Goal: Transaction & Acquisition: Purchase product/service

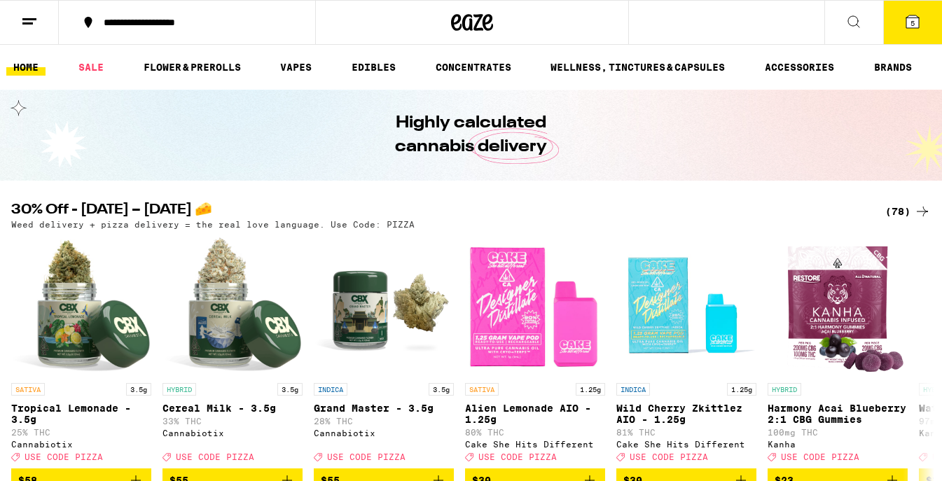
click at [912, 18] on icon at bounding box center [913, 21] width 13 height 13
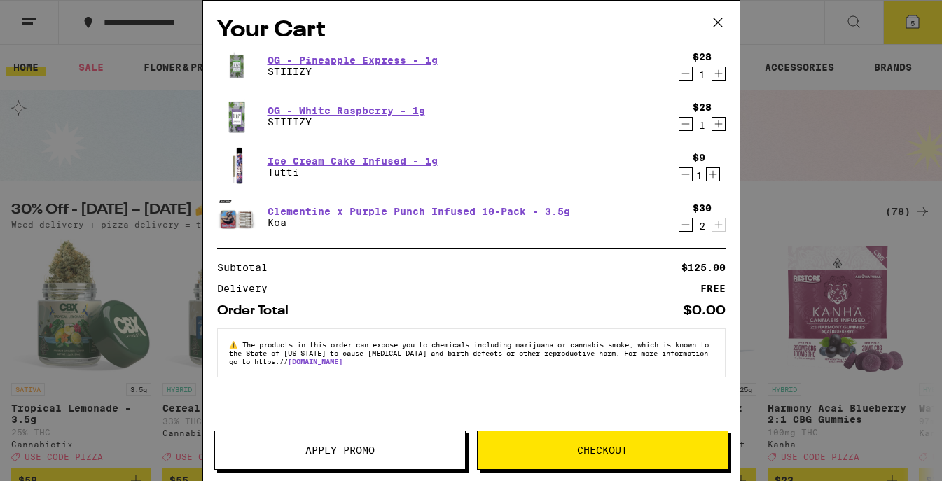
click at [683, 74] on icon "Decrement" at bounding box center [686, 73] width 13 height 17
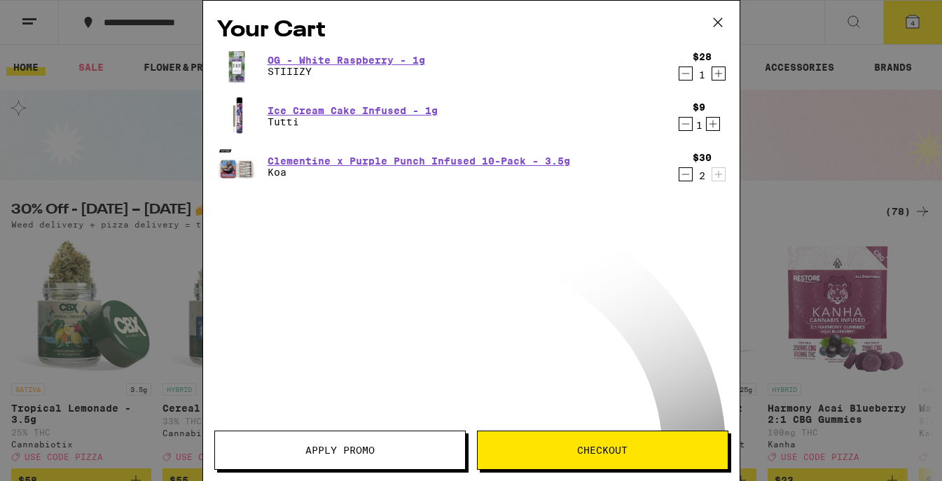
click at [687, 74] on icon "Decrement" at bounding box center [686, 73] width 13 height 17
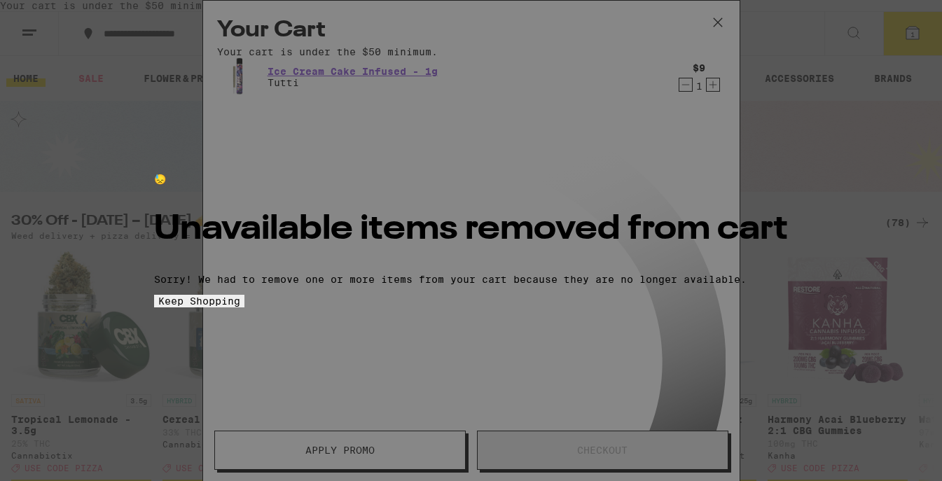
click at [659, 156] on div "😓 Unavailable items removed from cart Sorry! We had to remove one or more items…" at bounding box center [471, 240] width 942 height 481
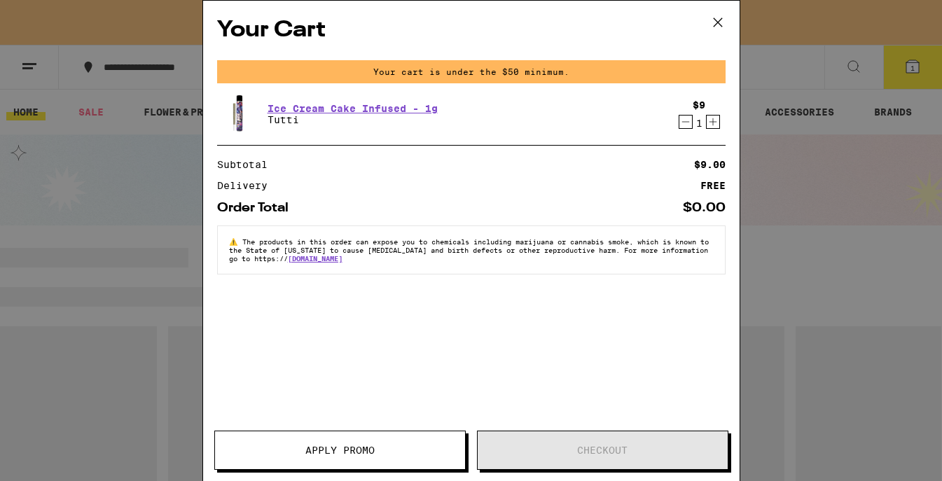
click at [682, 125] on icon "Decrement" at bounding box center [686, 122] width 13 height 17
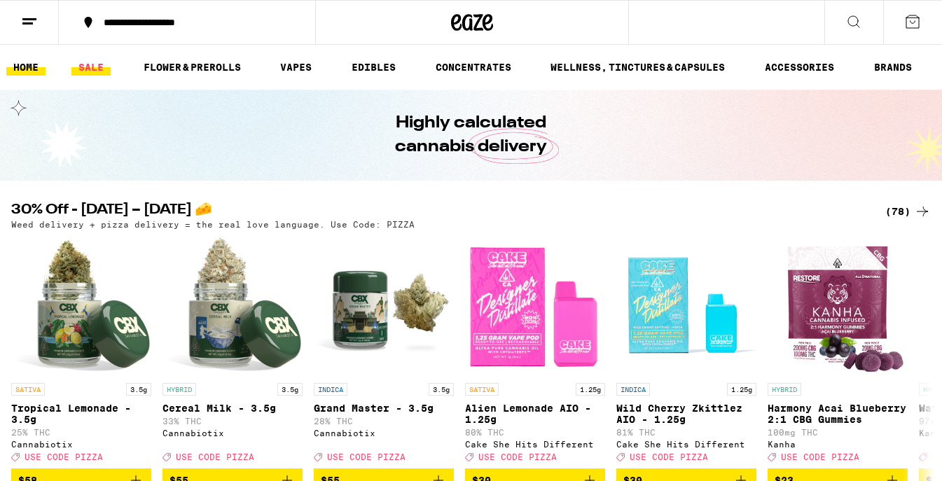
click at [96, 69] on link "SALE" at bounding box center [90, 67] width 39 height 17
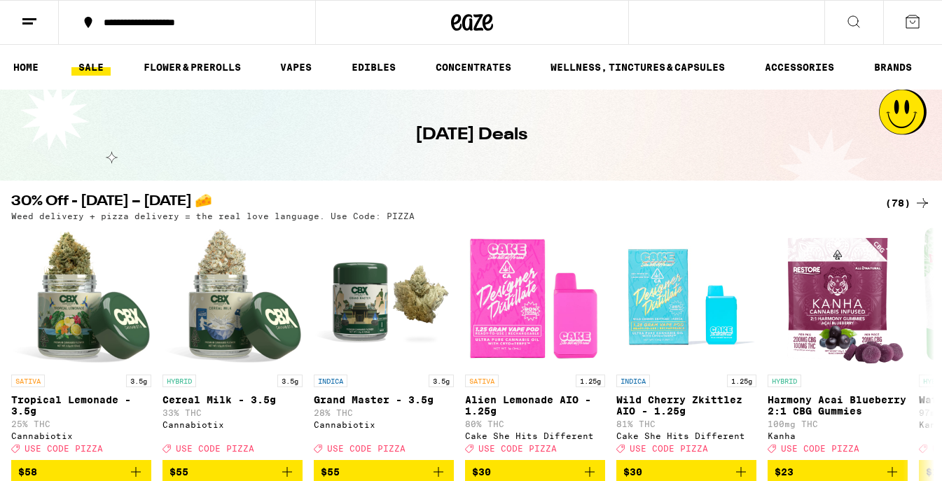
click at [894, 203] on div "(78)" at bounding box center [909, 203] width 46 height 17
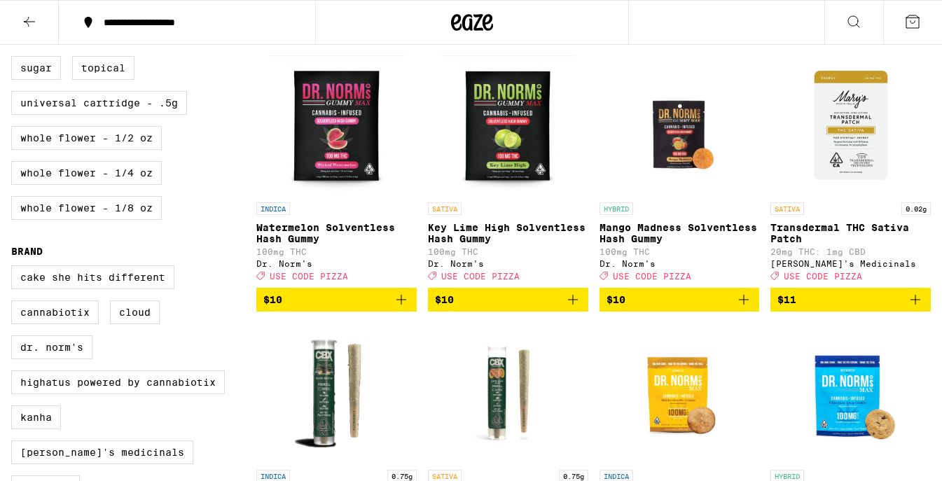
scroll to position [685, 0]
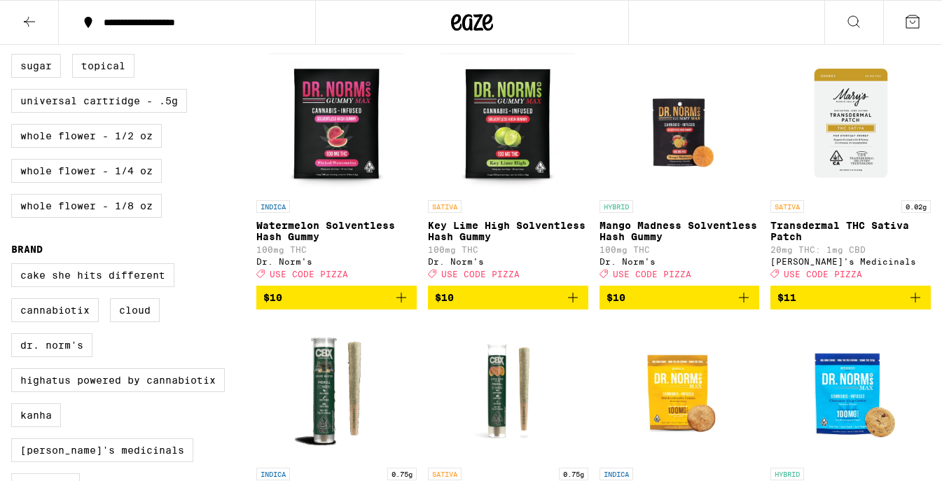
click at [400, 306] on icon "Add to bag" at bounding box center [401, 297] width 17 height 17
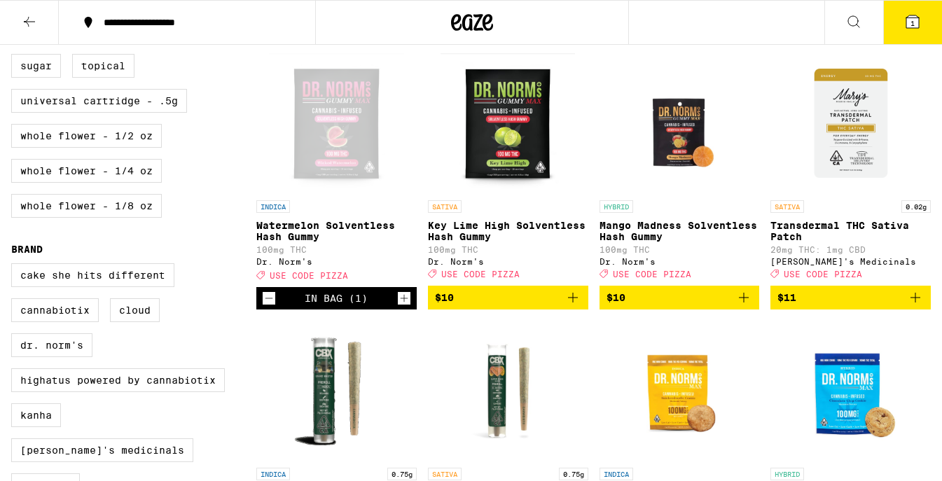
click at [400, 307] on icon "Increment" at bounding box center [404, 298] width 13 height 17
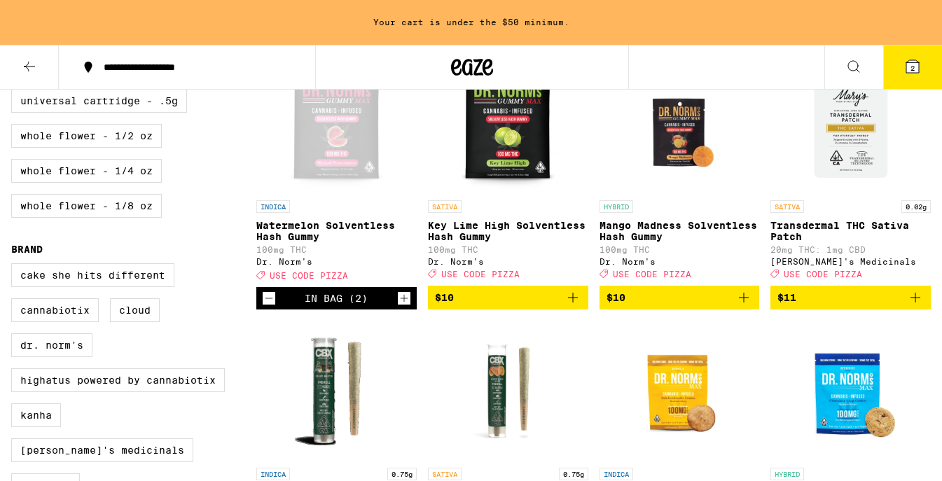
click at [400, 307] on icon "Increment" at bounding box center [404, 298] width 13 height 17
click at [746, 303] on icon "Add to bag" at bounding box center [744, 298] width 10 height 10
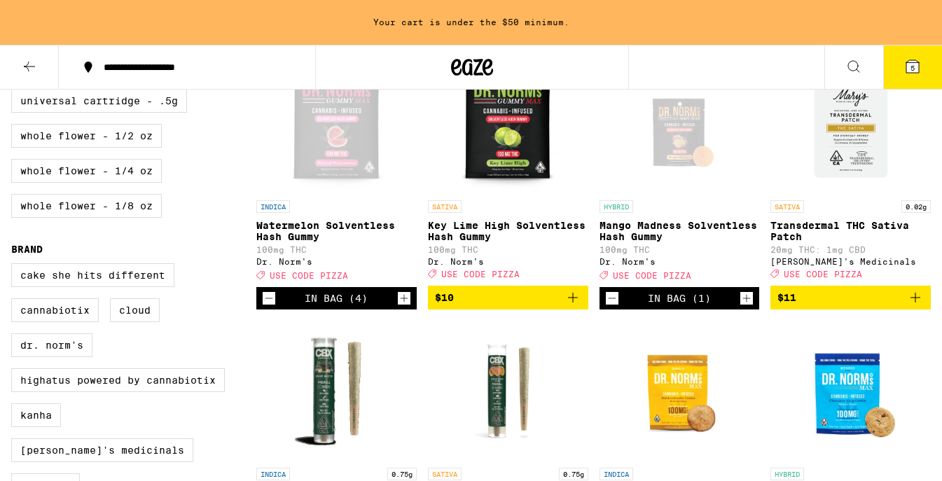
click at [746, 303] on icon "Increment" at bounding box center [747, 299] width 8 height 8
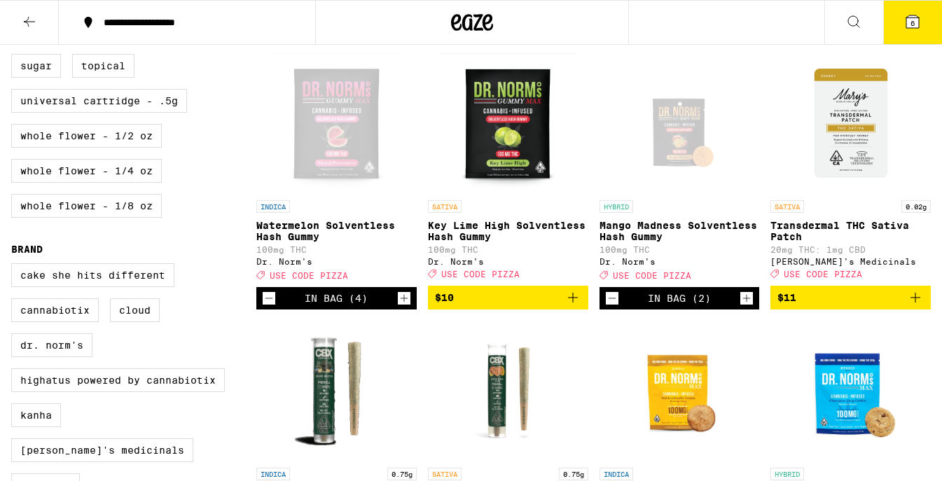
click at [746, 303] on icon "Increment" at bounding box center [747, 299] width 8 height 8
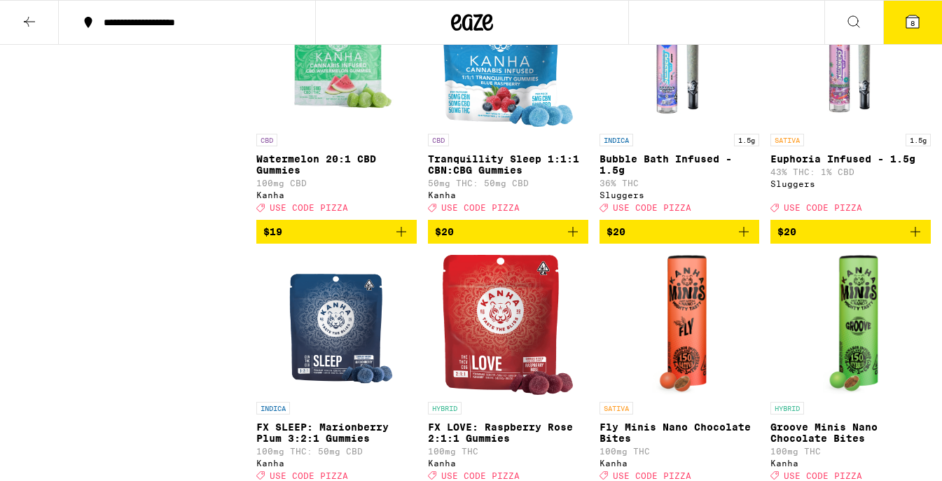
scroll to position [2604, 0]
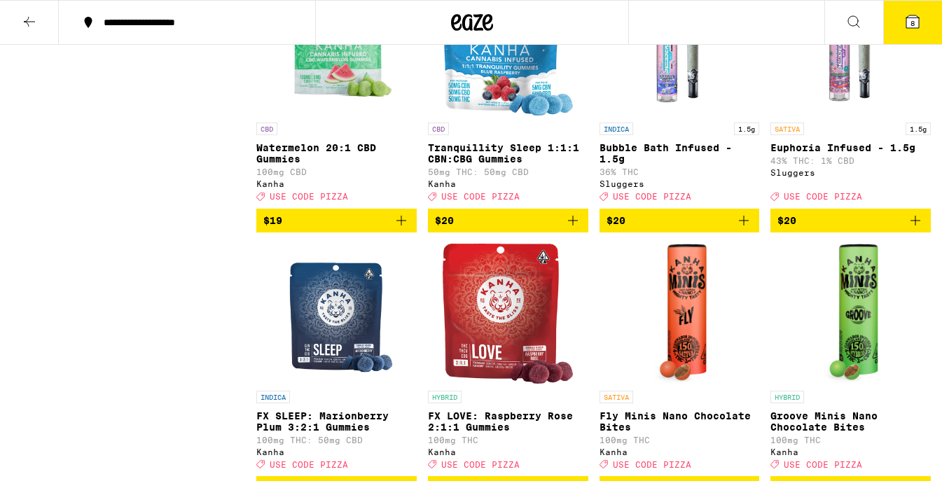
click at [914, 22] on span "8" at bounding box center [913, 23] width 4 height 8
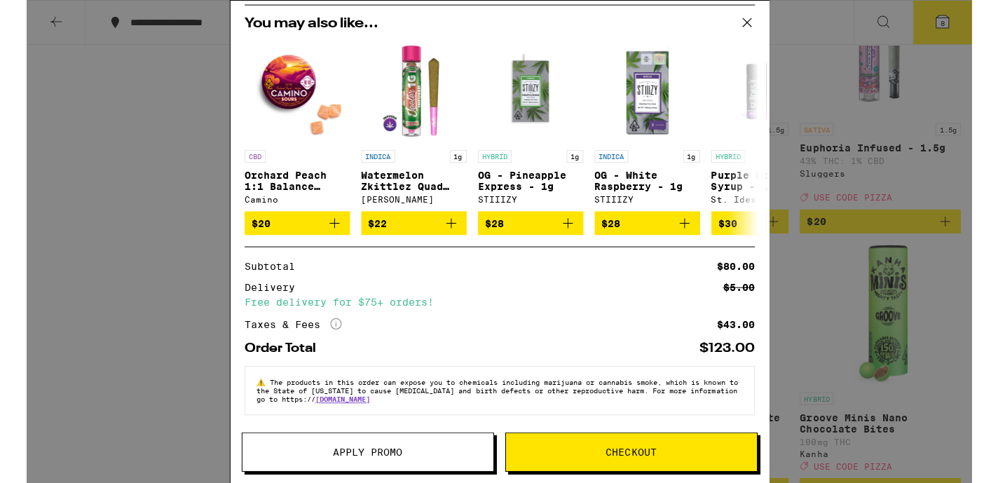
scroll to position [149, 0]
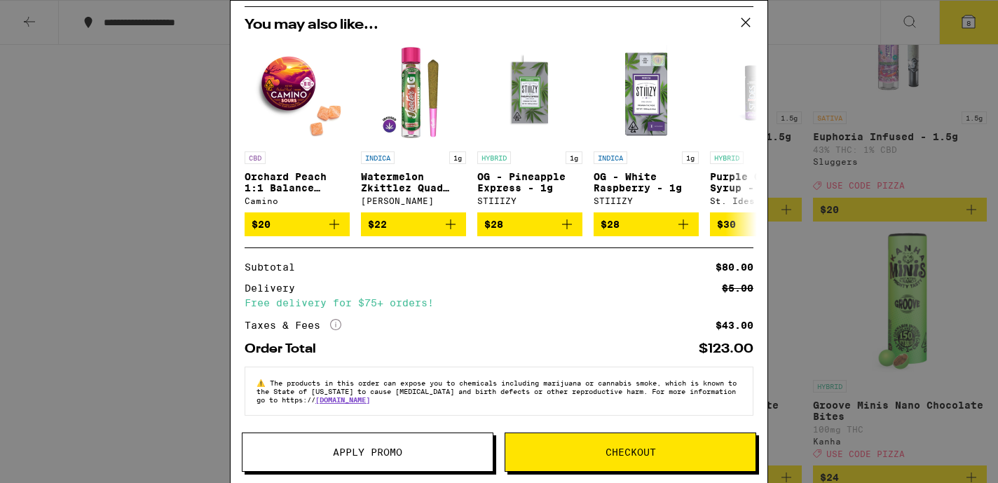
click at [373, 448] on span "Apply Promo" at bounding box center [367, 452] width 69 height 10
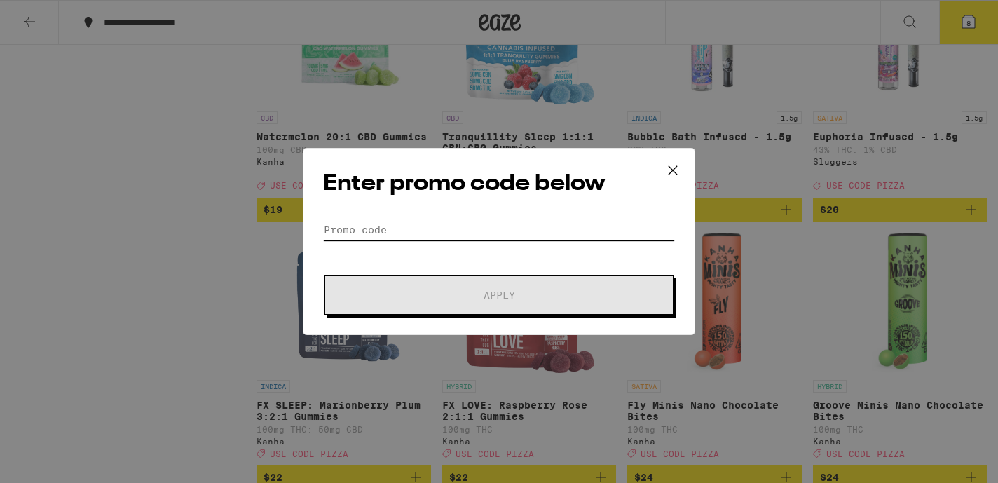
click at [404, 228] on input "Promo Code" at bounding box center [499, 229] width 352 height 21
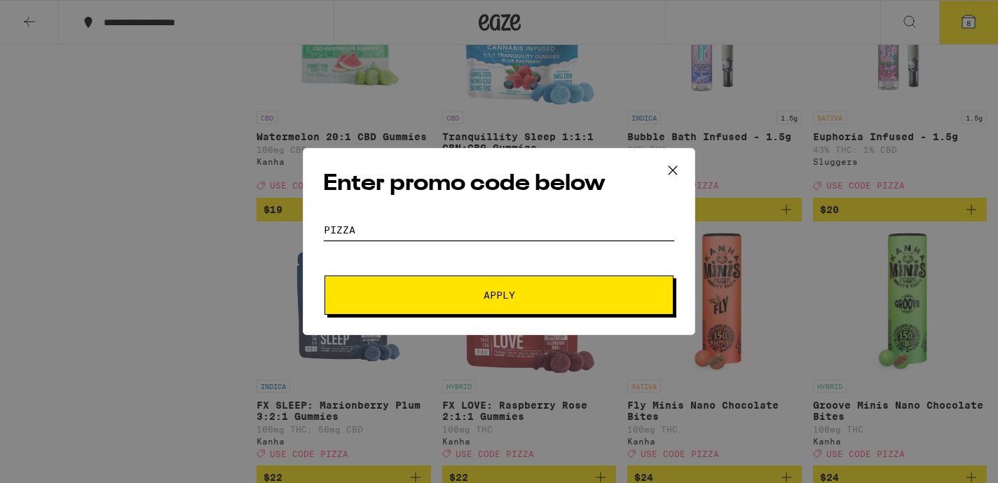
type input "pizza"
click at [324, 275] on button "Apply" at bounding box center [498, 294] width 349 height 39
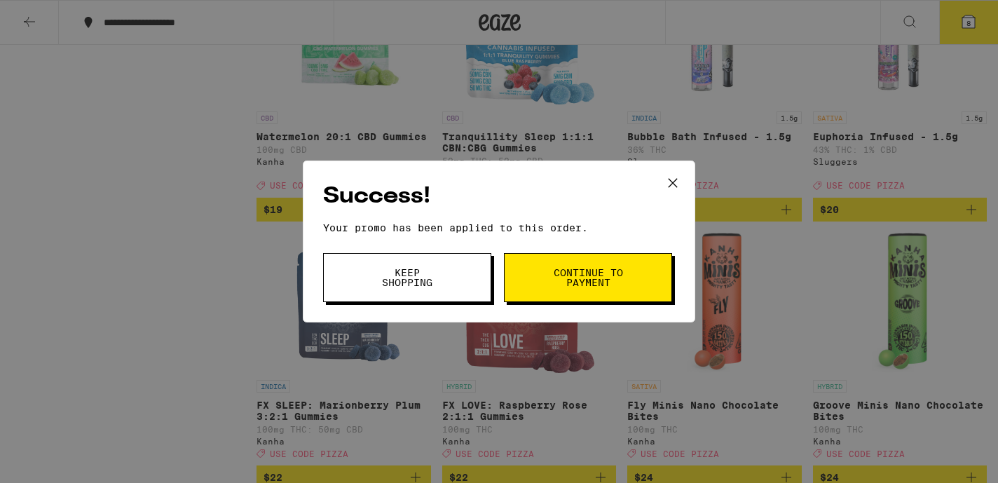
click at [675, 178] on icon at bounding box center [672, 182] width 21 height 21
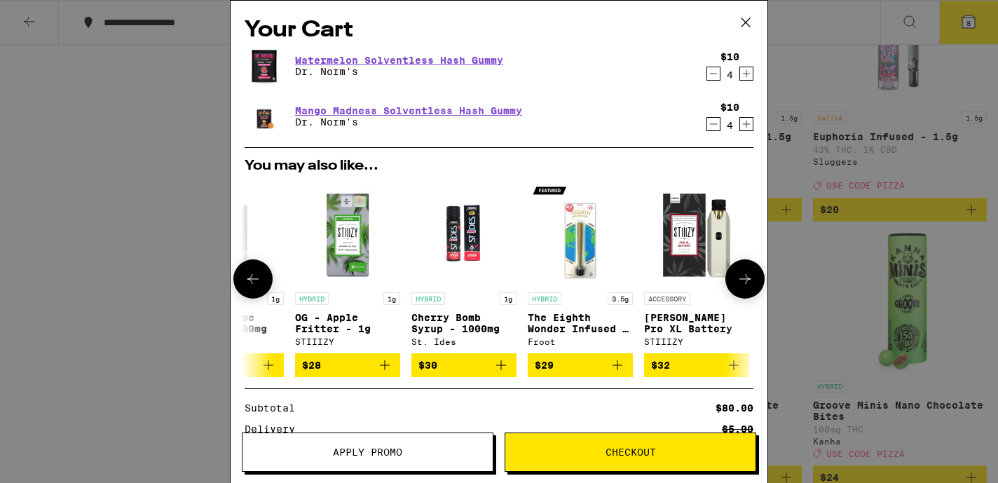
scroll to position [0, 654]
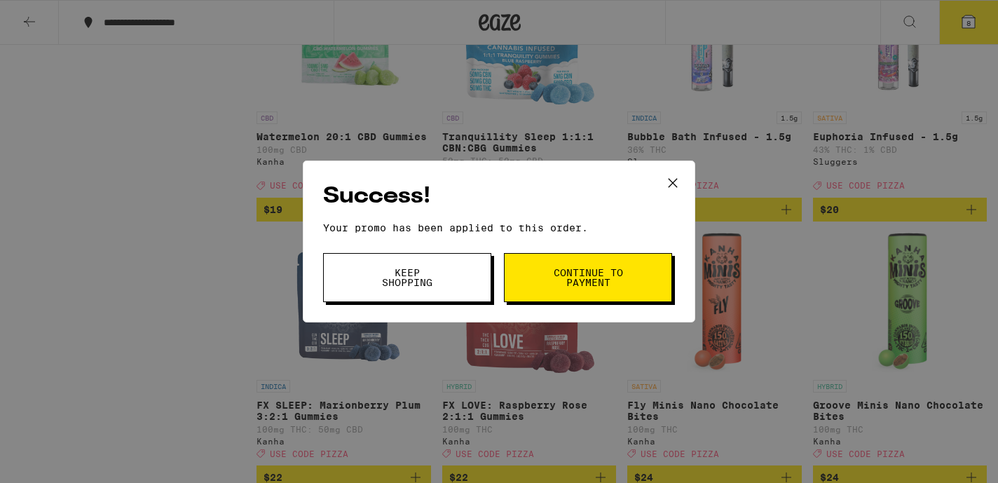
click at [670, 178] on icon at bounding box center [672, 182] width 21 height 21
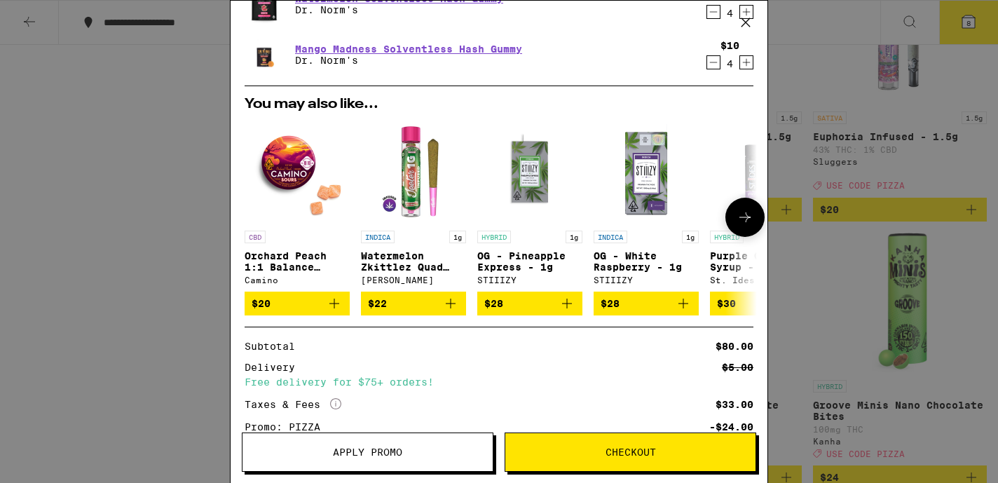
scroll to position [170, 0]
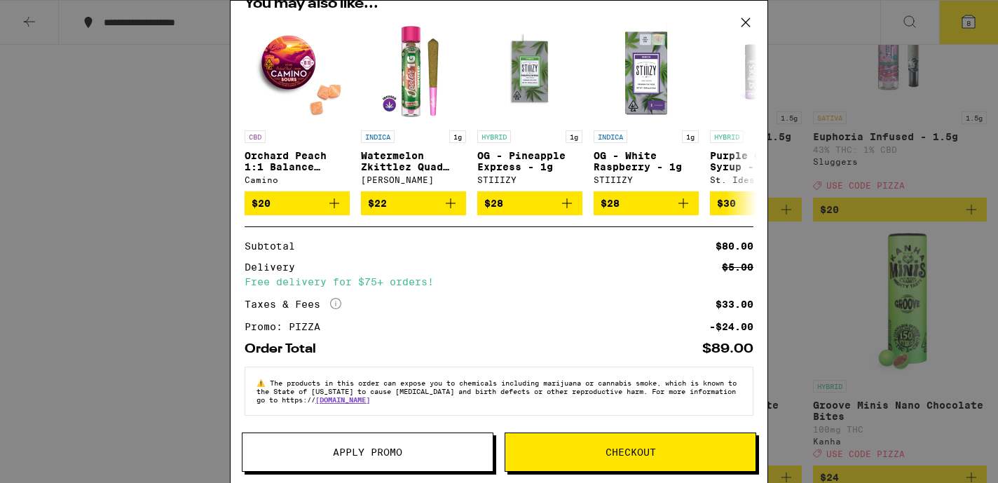
click at [746, 17] on icon at bounding box center [745, 22] width 21 height 21
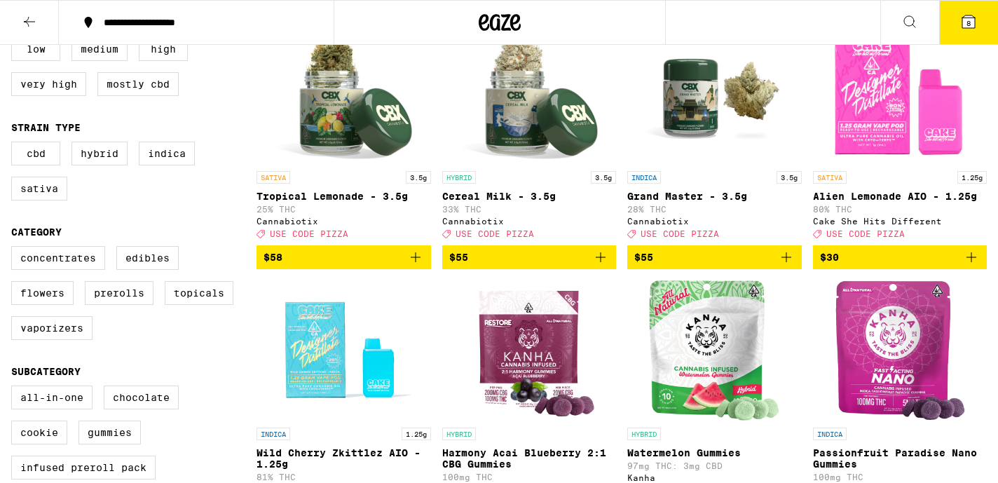
scroll to position [180, 0]
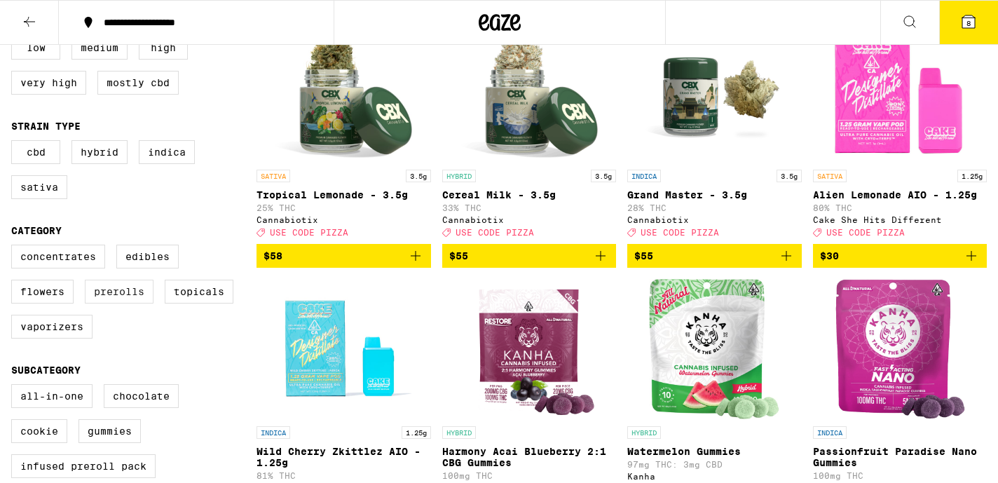
click at [111, 303] on label "Prerolls" at bounding box center [119, 292] width 69 height 24
click at [15, 247] on input "Prerolls" at bounding box center [14, 247] width 1 height 1
checkbox input "true"
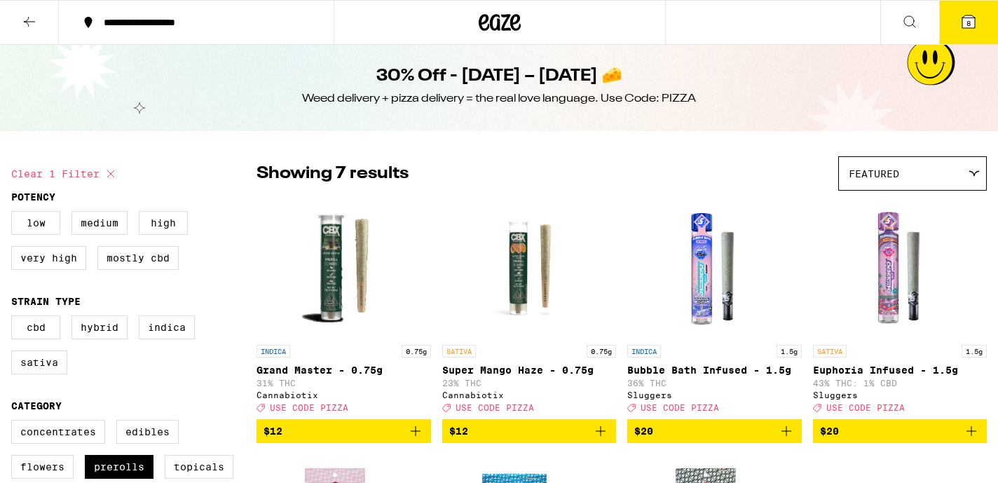
scroll to position [1, 0]
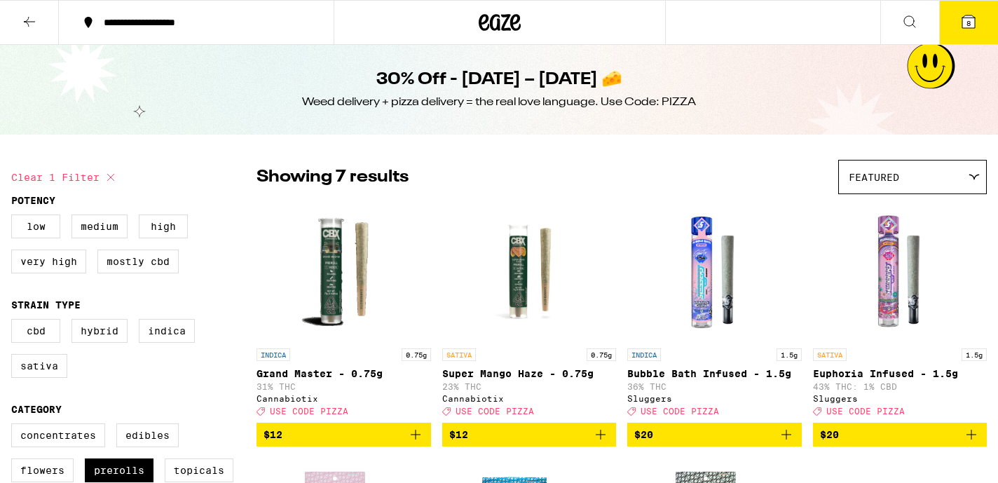
click at [32, 20] on icon at bounding box center [29, 21] width 17 height 17
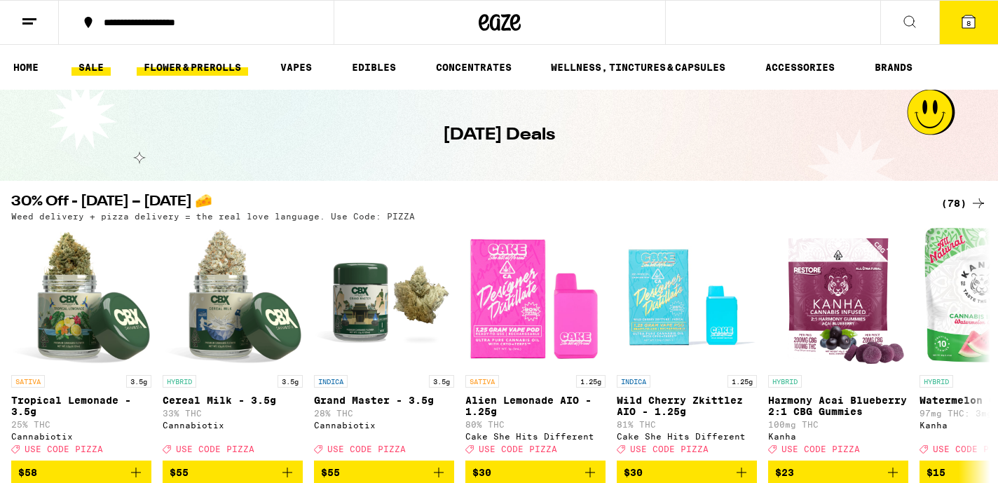
click at [173, 64] on link "FLOWER & PREROLLS" at bounding box center [192, 67] width 111 height 17
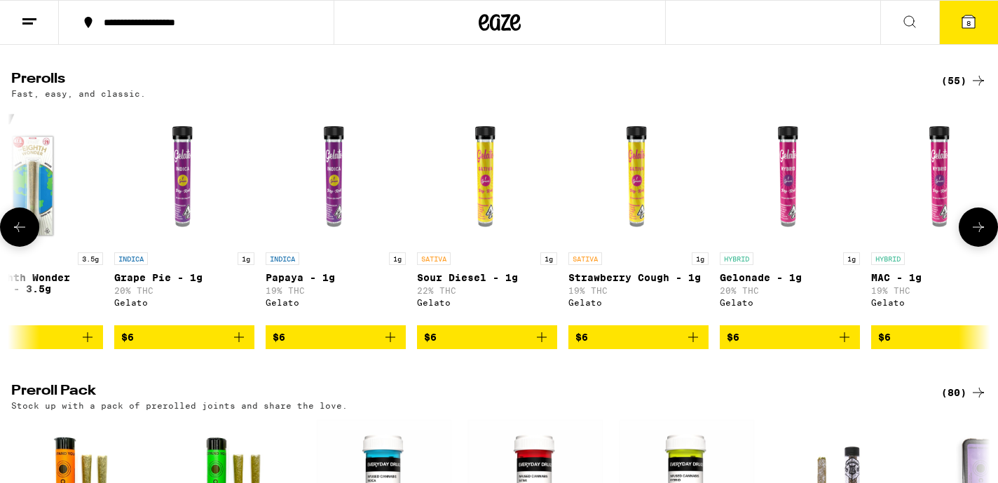
scroll to position [0, 46]
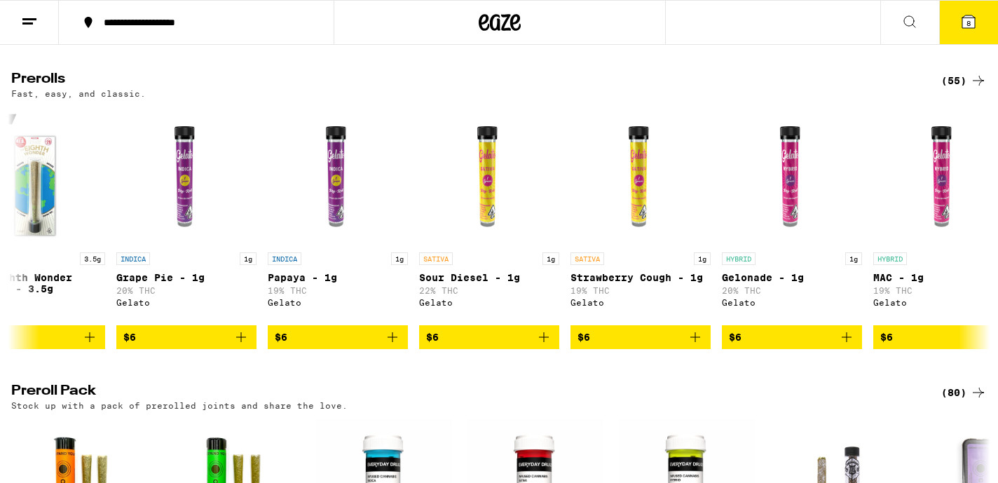
click at [942, 89] on div "(55)" at bounding box center [964, 80] width 46 height 17
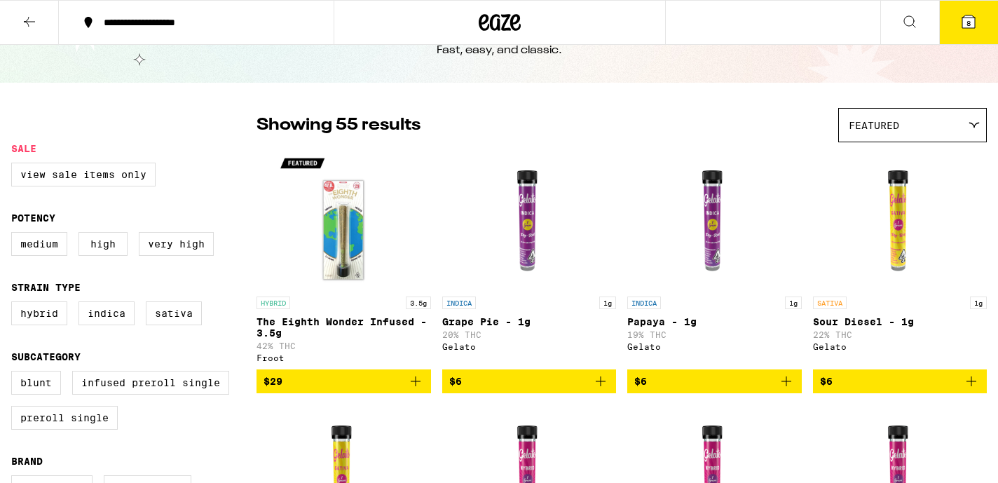
scroll to position [65, 0]
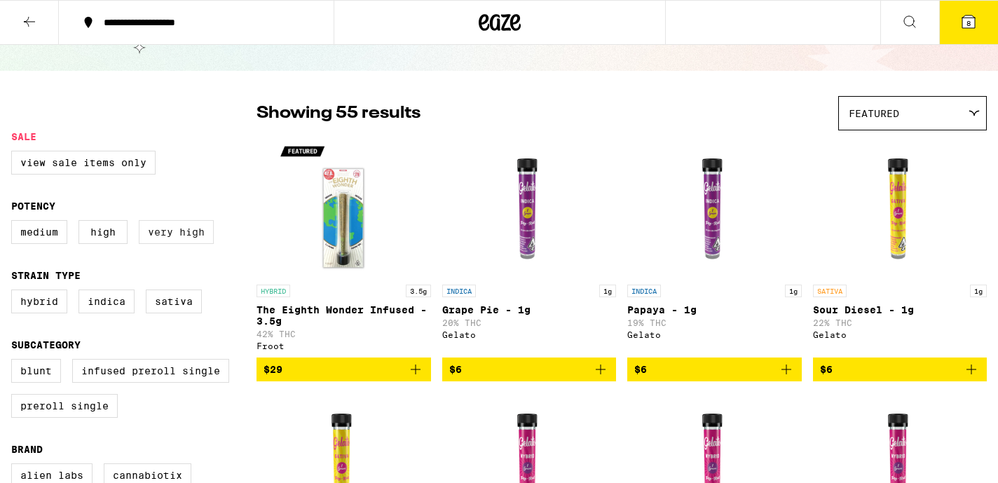
click at [180, 242] on label "Very High" at bounding box center [176, 232] width 75 height 24
click at [15, 223] on input "Very High" at bounding box center [14, 222] width 1 height 1
checkbox input "true"
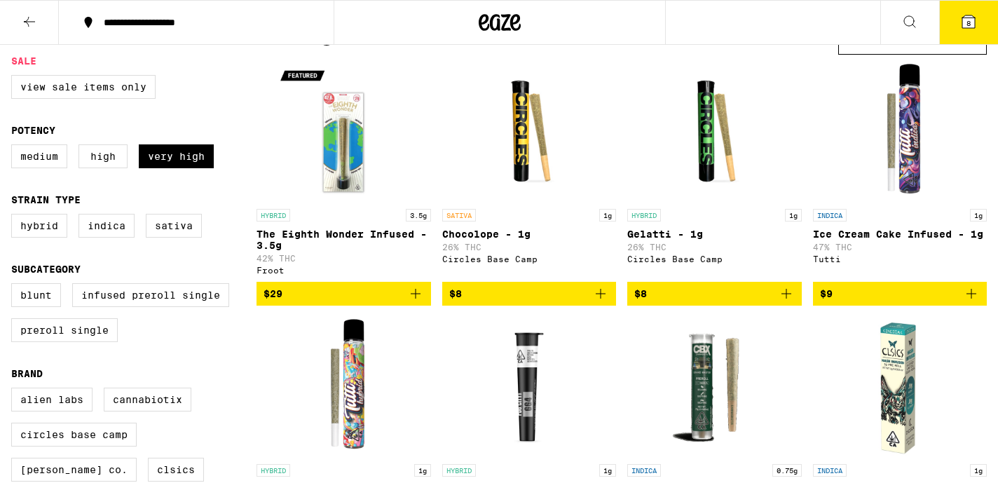
scroll to position [140, 0]
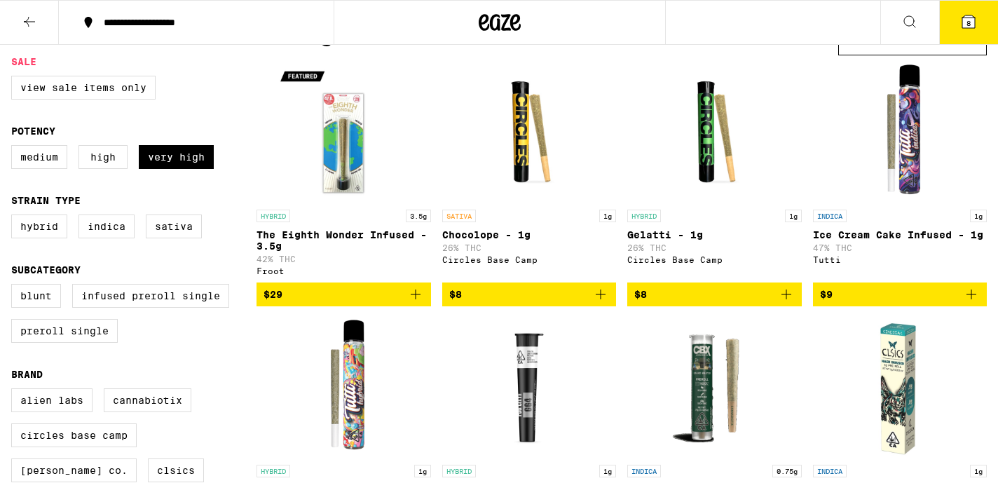
click at [942, 303] on icon "Add to bag" at bounding box center [971, 294] width 17 height 17
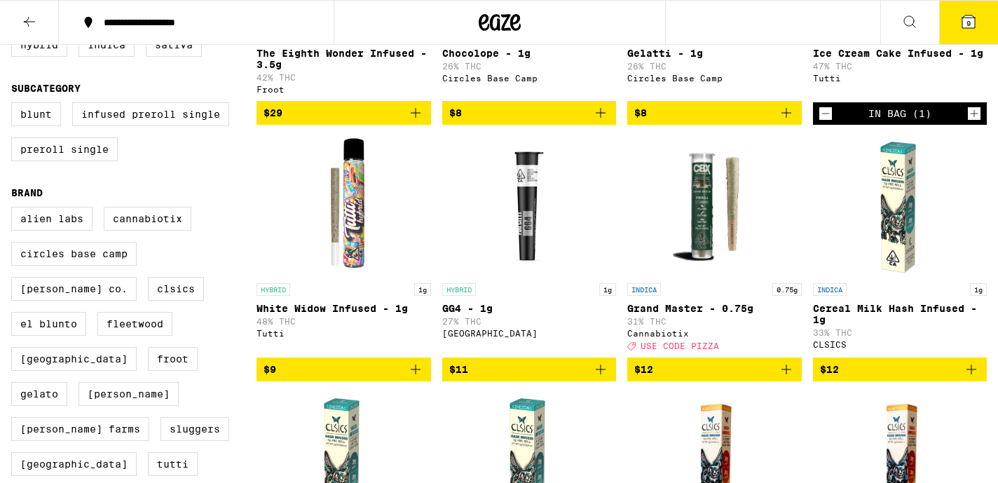
scroll to position [322, 0]
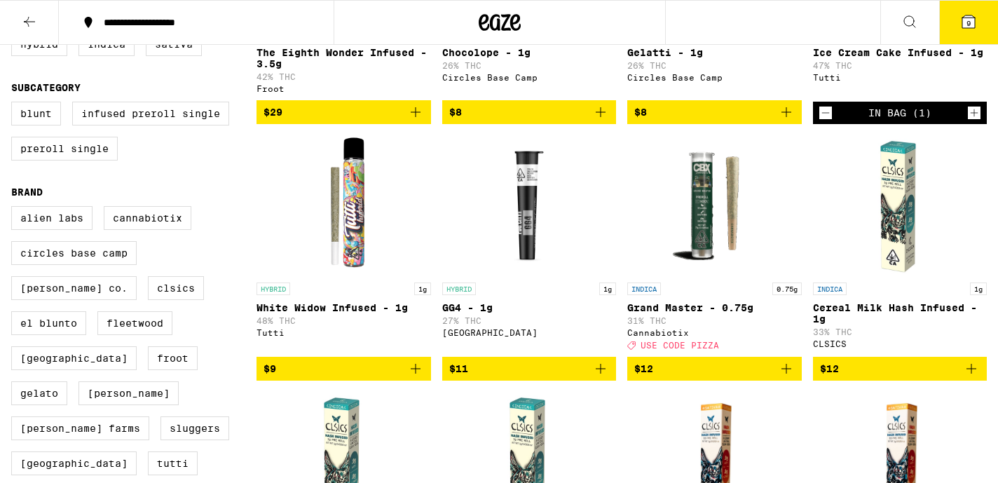
click at [416, 377] on icon "Add to bag" at bounding box center [415, 368] width 17 height 17
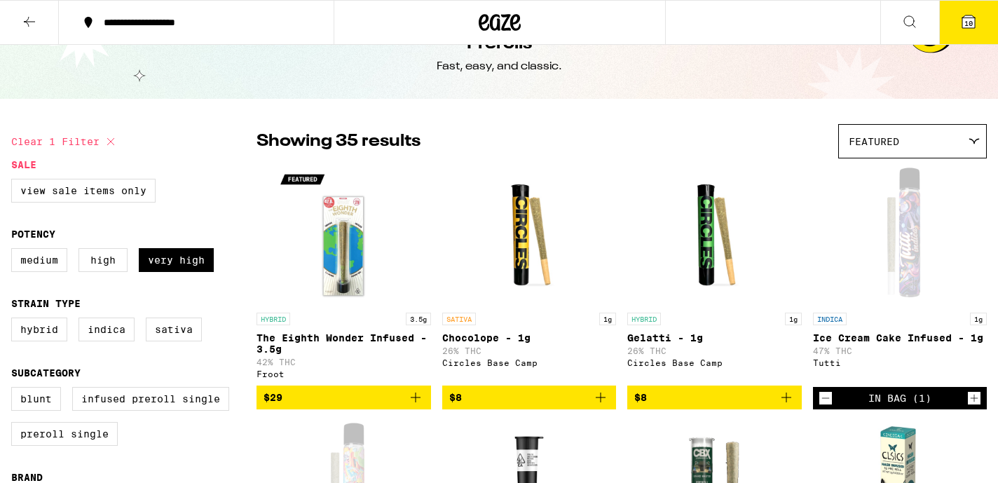
scroll to position [0, 0]
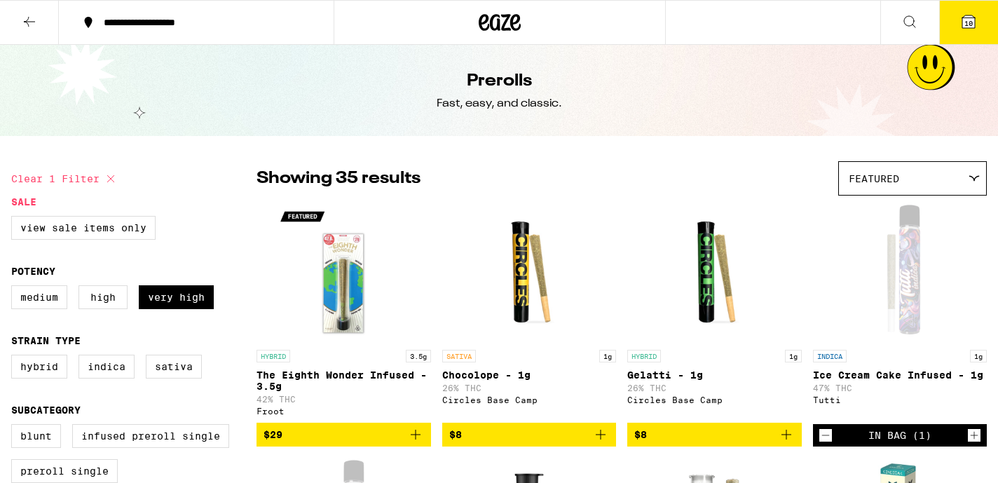
click at [942, 21] on span "10" at bounding box center [968, 23] width 8 height 8
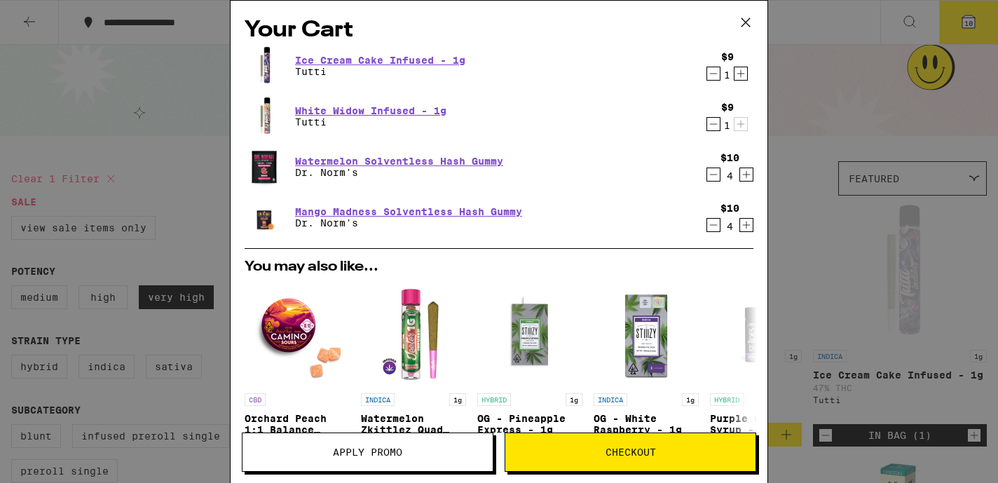
click at [711, 124] on icon "Decrement" at bounding box center [713, 124] width 13 height 17
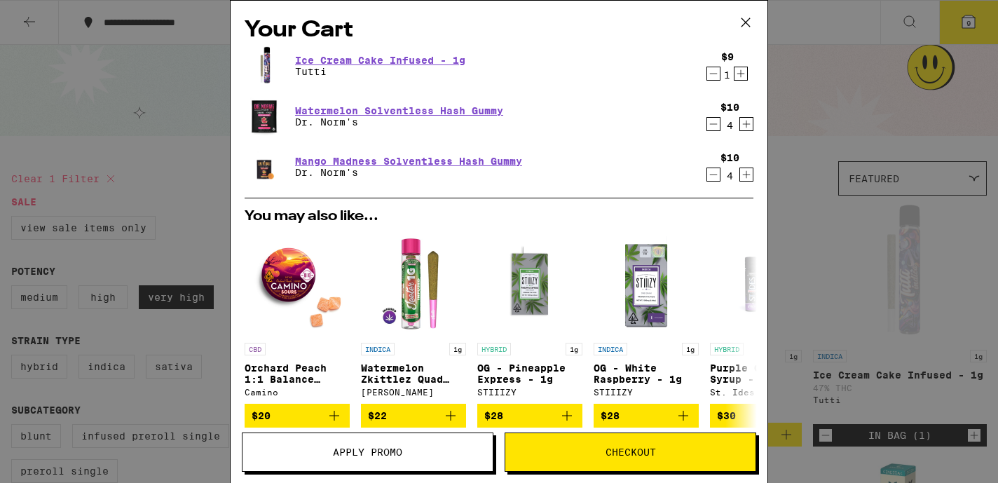
click at [713, 74] on icon "Decrement" at bounding box center [713, 73] width 13 height 17
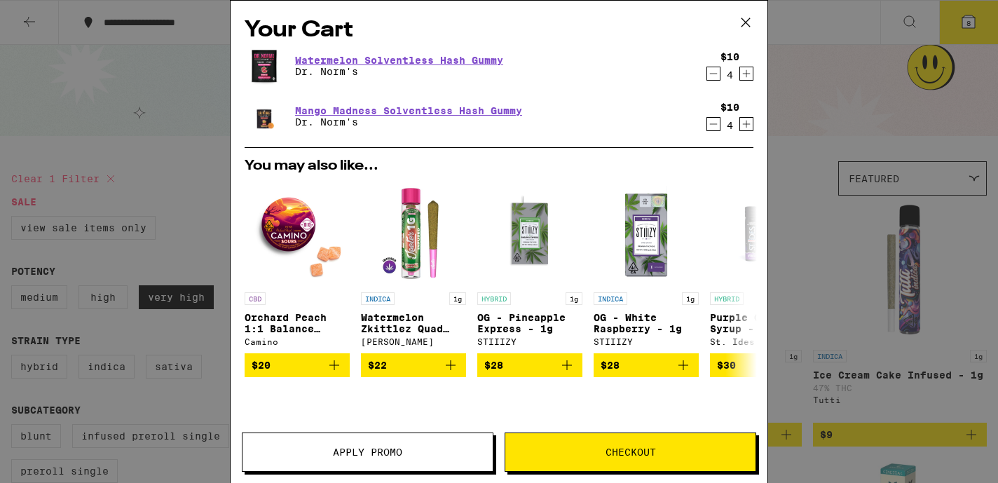
click at [713, 80] on icon "Decrement" at bounding box center [713, 73] width 13 height 17
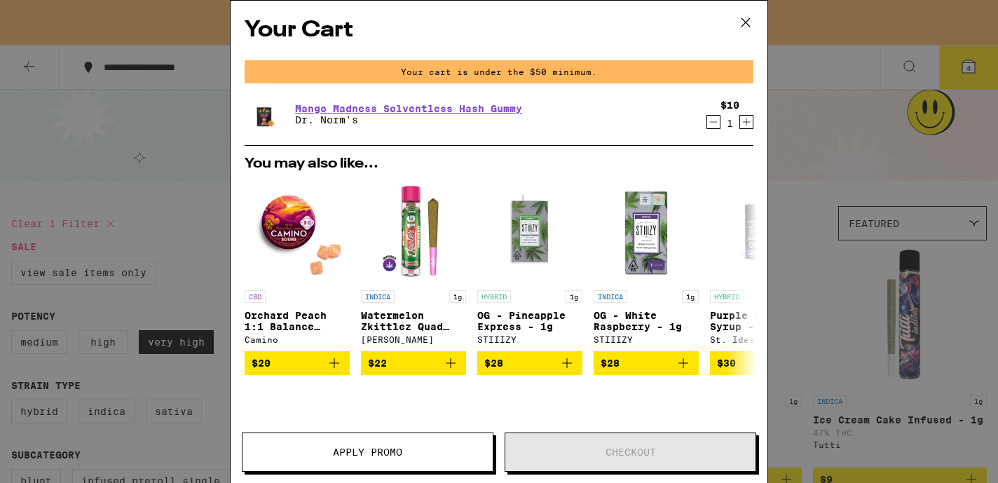
click at [710, 122] on icon "Decrement" at bounding box center [714, 122] width 8 height 0
